Goal: Information Seeking & Learning: Check status

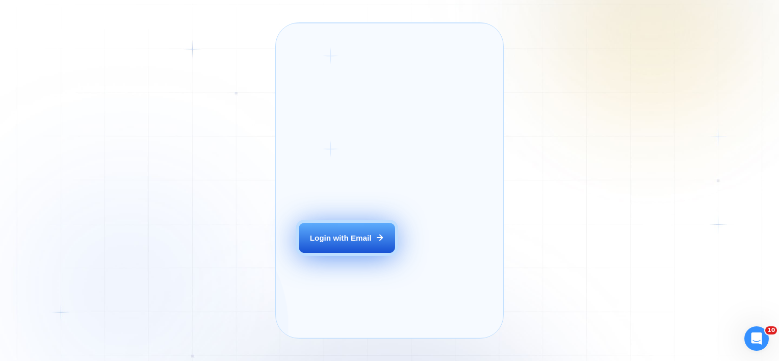
click at [345, 253] on button "Login with Email" at bounding box center [347, 238] width 96 height 30
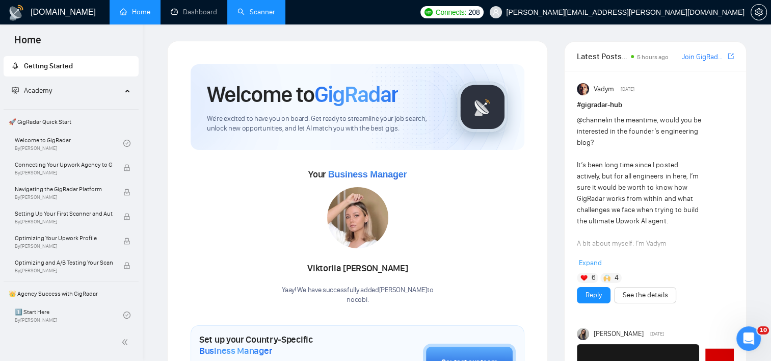
click at [272, 16] on link "Scanner" at bounding box center [256, 12] width 38 height 9
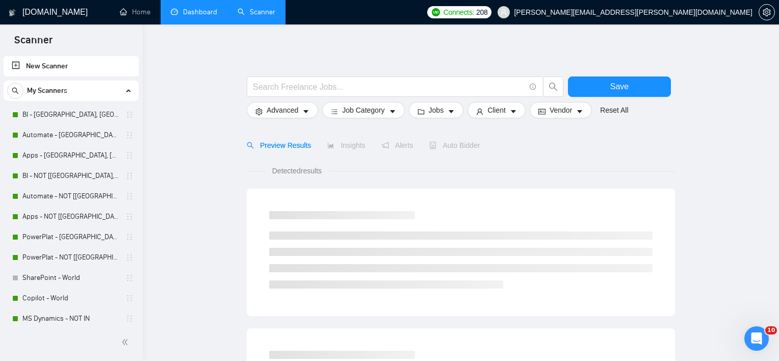
click at [198, 8] on link "Dashboard" at bounding box center [194, 12] width 46 height 9
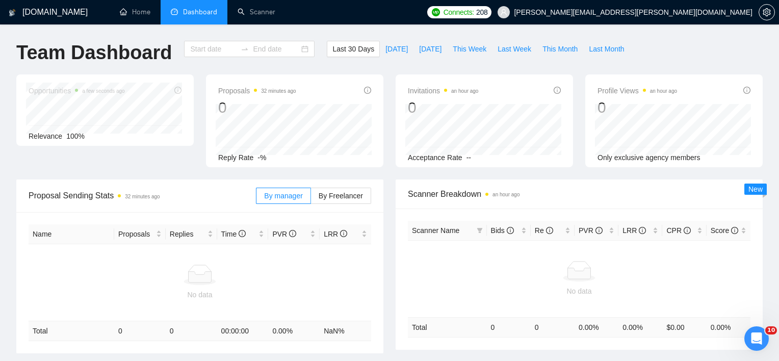
type input "[DATE]"
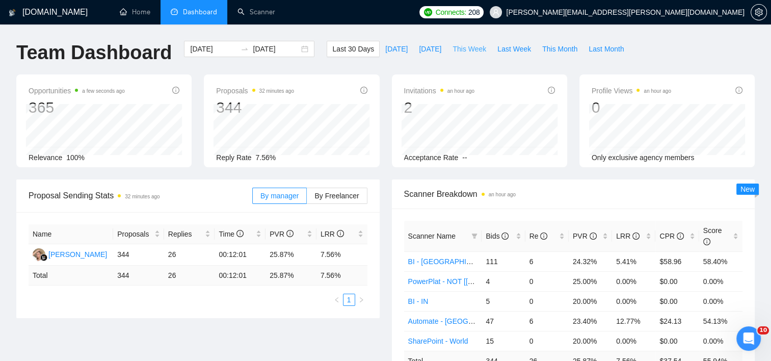
click at [462, 49] on span "This Week" at bounding box center [469, 48] width 34 height 11
type input "2025-09-29"
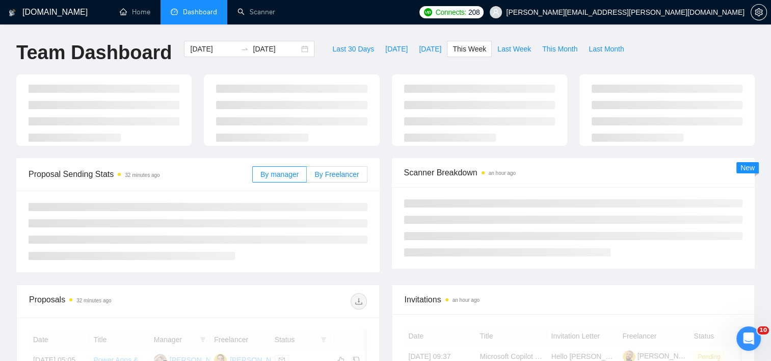
click at [333, 178] on span "By Freelancer" at bounding box center [336, 174] width 44 height 8
click at [307, 177] on input "By Freelancer" at bounding box center [307, 177] width 0 height 0
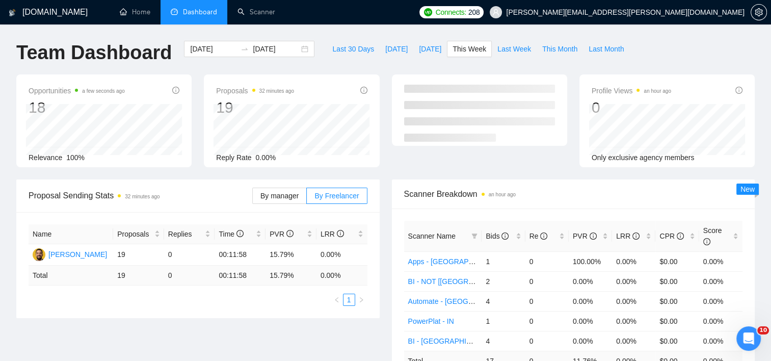
click at [385, 183] on div "Proposal Sending Stats 32 minutes ago By manager By Freelancer Name Proposals R…" at bounding box center [385, 297] width 751 height 236
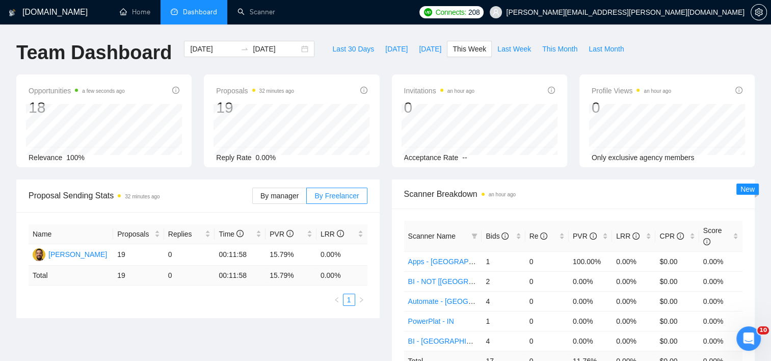
drag, startPoint x: 385, startPoint y: 183, endPoint x: 395, endPoint y: 219, distance: 37.1
click at [395, 219] on div "Scanner Name Bids Re PVR LRR CPR Score Apps - US, CAN, EU 1 0 100.00% 0.00% $0.…" at bounding box center [573, 305] width 363 height 195
click at [419, 48] on span "[DATE]" at bounding box center [430, 48] width 22 height 11
click at [460, 49] on span "This Week" at bounding box center [469, 48] width 34 height 11
type input "2025-10-05"
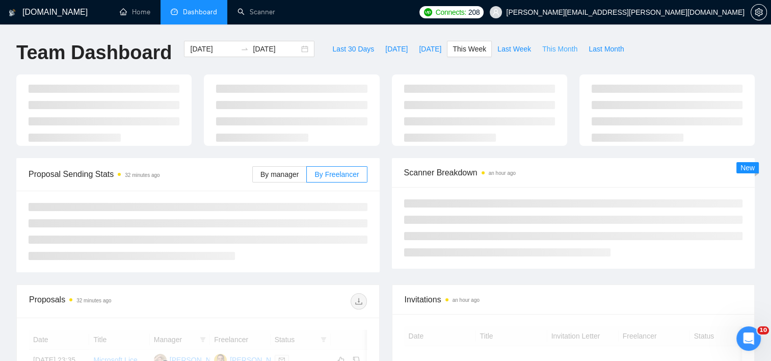
click at [544, 50] on span "This Month" at bounding box center [559, 48] width 35 height 11
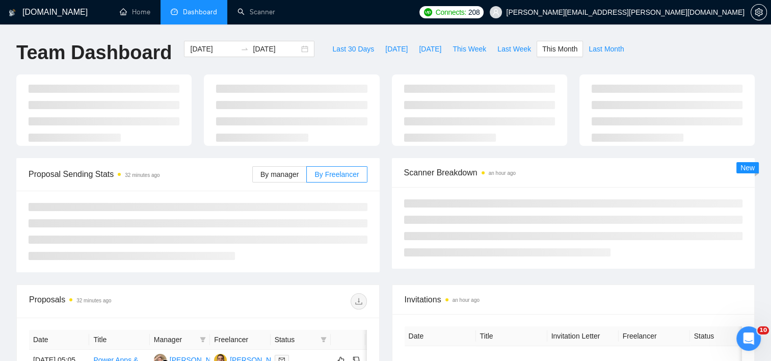
type input "2025-09-01"
type input "2025-09-30"
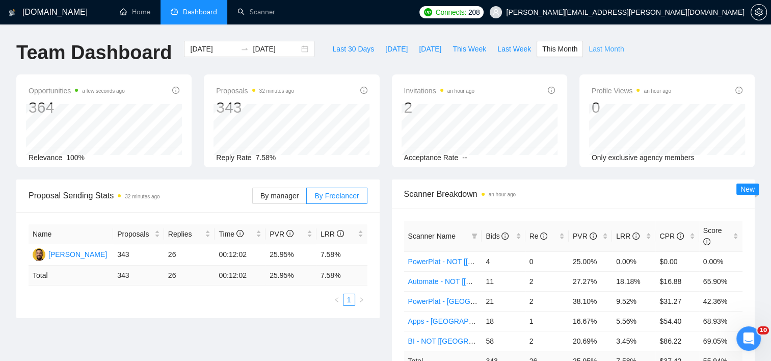
click at [605, 53] on span "Last Month" at bounding box center [606, 48] width 35 height 11
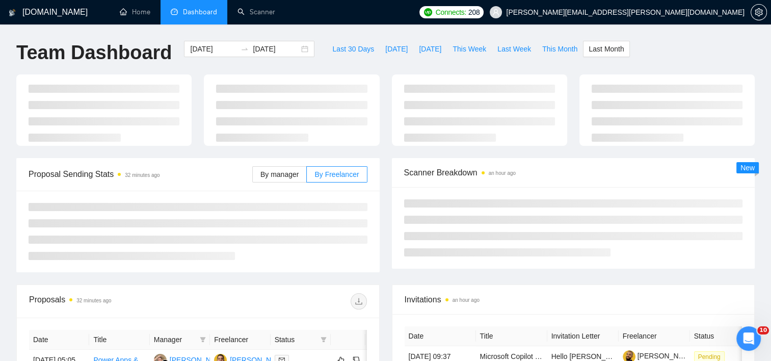
type input "2025-08-01"
type input "2025-08-31"
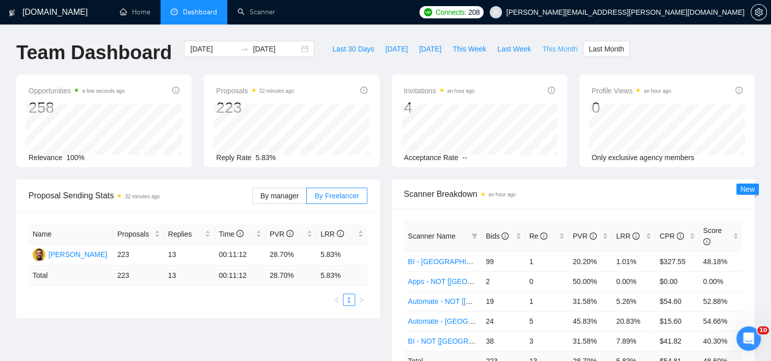
click at [546, 48] on span "This Month" at bounding box center [559, 48] width 35 height 11
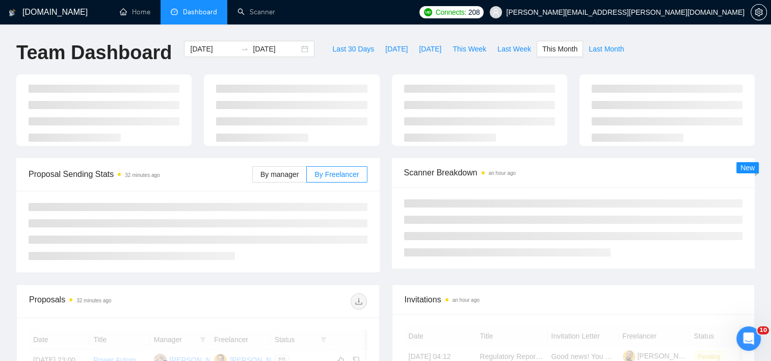
type input "2025-09-01"
type input "2025-09-30"
